Goal: Check status: Check status

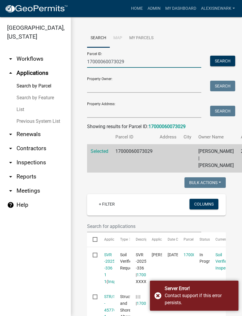
click at [112, 60] on input "17000060073029" at bounding box center [144, 62] width 114 height 12
click at [116, 60] on input "17000060073029" at bounding box center [144, 62] width 114 height 12
click at [111, 64] on input "17000060073029" at bounding box center [144, 62] width 114 height 12
click at [113, 63] on input "17000060073029" at bounding box center [144, 62] width 114 height 12
click at [100, 115] on input "Property Address:" at bounding box center [144, 112] width 114 height 12
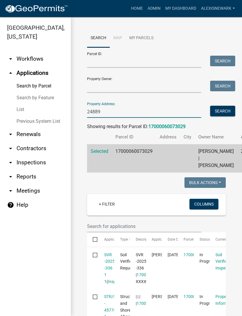
type input "24889"
click at [225, 109] on button "Search" at bounding box center [222, 111] width 25 height 11
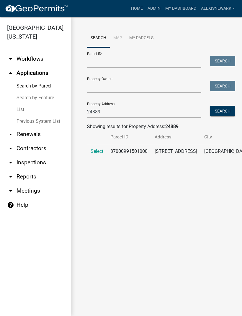
click at [96, 154] on span "Select" at bounding box center [97, 152] width 13 height 6
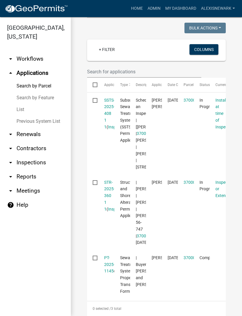
scroll to position [163, 0]
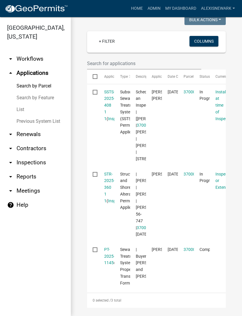
click at [108, 105] on link "SSTS-2025-408 1 1" at bounding box center [109, 106] width 11 height 32
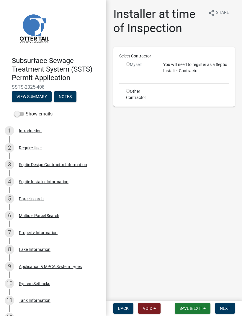
click at [62, 187] on link "4 Septic Installer Information" at bounding box center [53, 181] width 106 height 17
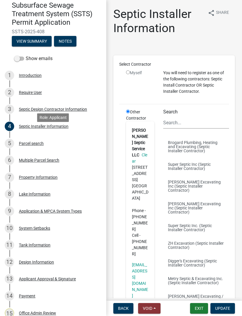
scroll to position [61, 0]
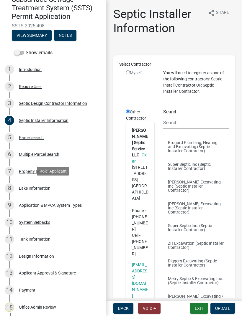
click at [47, 186] on div "Lake Information" at bounding box center [35, 188] width 32 height 4
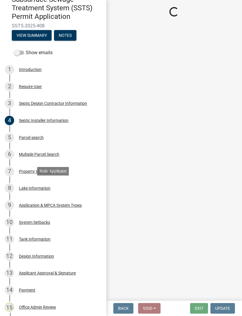
select select "26d9dc3a-5afa-4bd9-b8d6-98f5eeaf68e9"
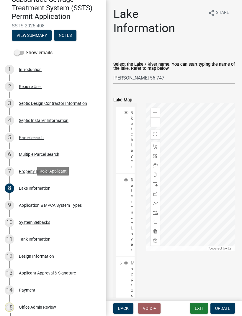
click at [40, 138] on div "Parcel search" at bounding box center [31, 138] width 25 height 4
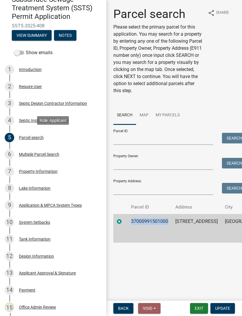
copy td "37000991501000"
click at [70, 201] on div "9 Application & MPCA System Types" at bounding box center [51, 205] width 92 height 9
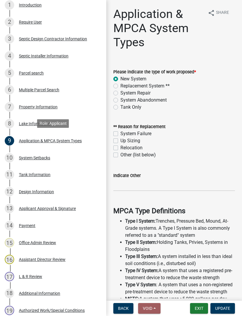
scroll to position [126, 0]
click at [51, 175] on div "11 Tank Information" at bounding box center [51, 174] width 92 height 9
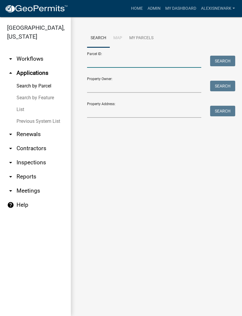
click at [113, 65] on input "Parcel ID:" at bounding box center [144, 62] width 114 height 12
type input "38000330251000"
click at [230, 61] on button "Search" at bounding box center [222, 61] width 25 height 11
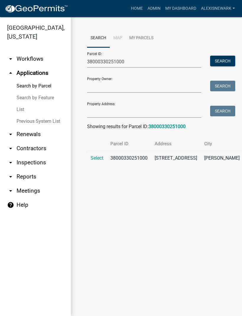
click at [93, 155] on span "Select" at bounding box center [97, 158] width 13 height 6
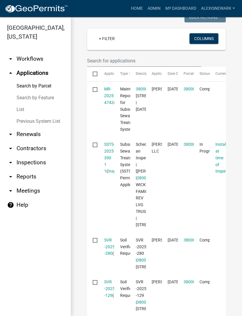
scroll to position [193, 0]
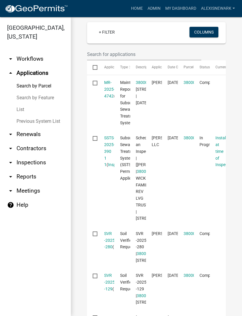
click at [112, 138] on link "SSTS-2025-390 1 1" at bounding box center [109, 152] width 11 height 32
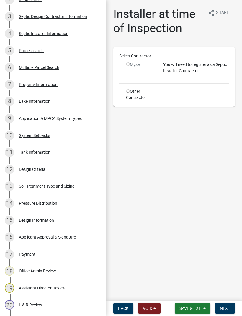
scroll to position [175, 0]
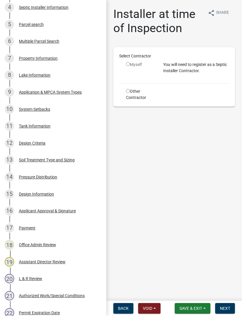
click at [45, 192] on div "Design Information" at bounding box center [36, 194] width 35 height 4
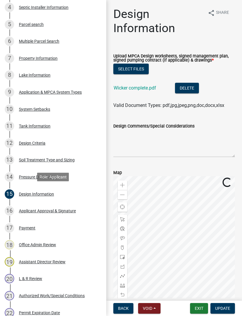
click at [129, 91] on link "Wicker complete.pdf" at bounding box center [135, 88] width 42 height 6
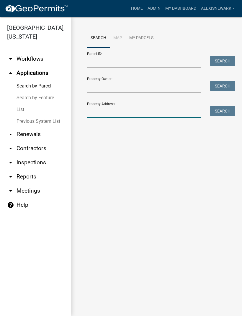
click at [124, 111] on input "Property Address:" at bounding box center [144, 112] width 114 height 12
type input "24889"
click at [229, 111] on button "Search" at bounding box center [222, 111] width 25 height 11
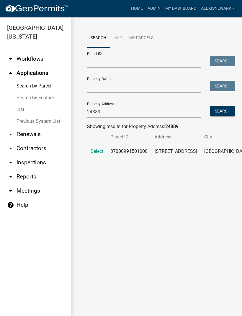
click at [101, 150] on span "Select" at bounding box center [97, 152] width 13 height 6
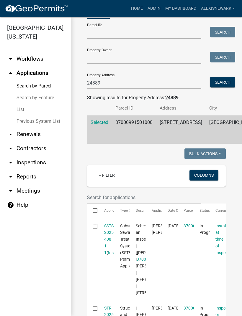
scroll to position [58, 0]
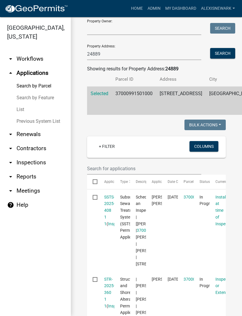
click at [111, 211] on link "SSTS-2025-408 1 1" at bounding box center [109, 211] width 11 height 32
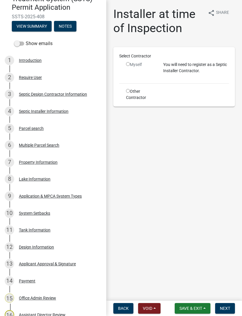
scroll to position [89, 0]
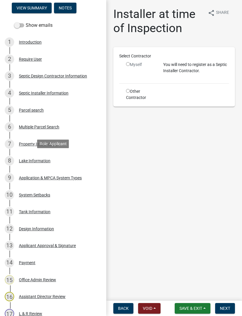
click at [54, 163] on div "8 Lake Information" at bounding box center [51, 160] width 92 height 9
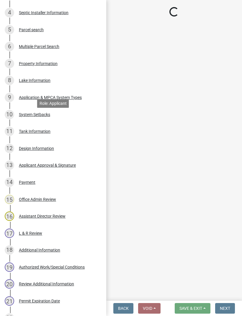
scroll to position [170, 0]
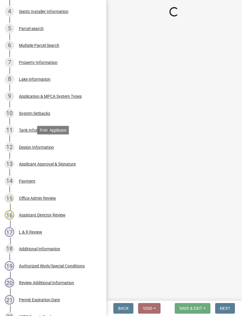
click at [51, 147] on div "Design Information" at bounding box center [36, 147] width 35 height 4
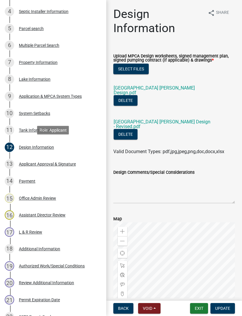
click at [178, 122] on link "[GEOGRAPHIC_DATA] [PERSON_NAME] Design - Revised.pdf" at bounding box center [162, 124] width 97 height 10
click at [151, 94] on link "[GEOGRAPHIC_DATA] [PERSON_NAME] Design.pdf" at bounding box center [154, 90] width 81 height 10
click at [146, 122] on link "[GEOGRAPHIC_DATA] [PERSON_NAME] Design - Revised.pdf" at bounding box center [162, 124] width 97 height 10
click at [44, 111] on div "System Setbacks" at bounding box center [34, 113] width 31 height 4
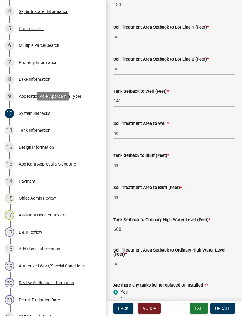
scroll to position [309, 0]
